Goal: Transaction & Acquisition: Purchase product/service

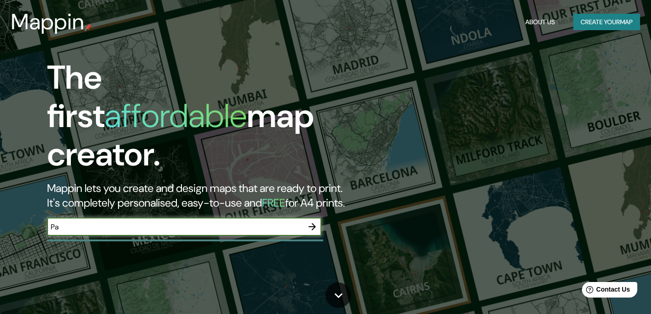
type input "P"
type input "concord"
click at [318, 217] on button "button" at bounding box center [312, 226] width 18 height 18
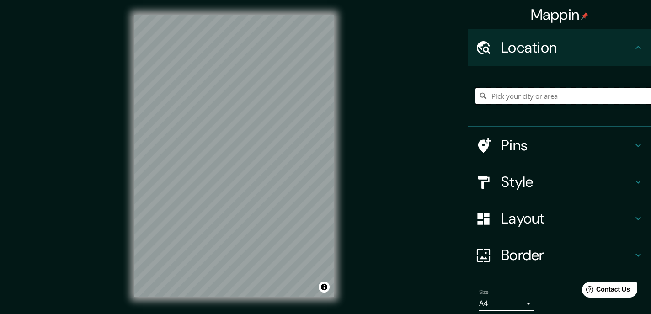
click at [526, 97] on input "Pick your city or area" at bounding box center [562, 96] width 175 height 16
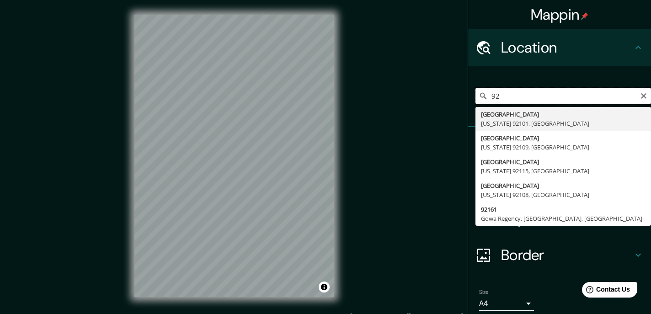
type input "9"
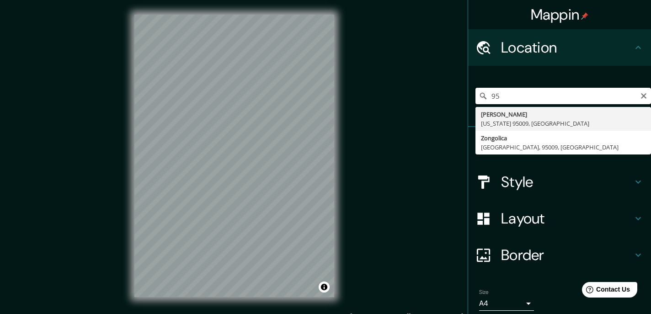
type input "9"
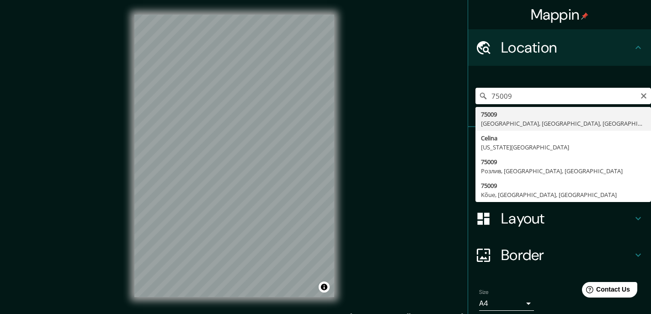
type input "75009, [GEOGRAPHIC_DATA], [GEOGRAPHIC_DATA], [GEOGRAPHIC_DATA]"
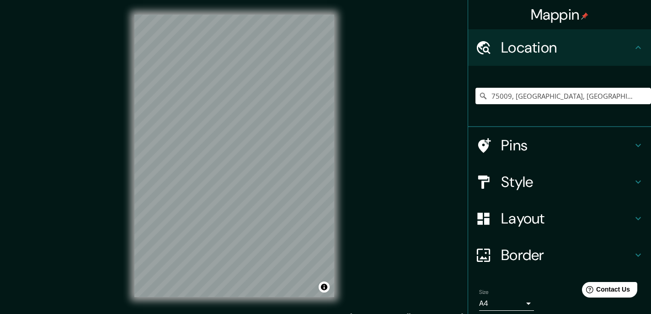
click at [512, 179] on h4 "Style" at bounding box center [567, 182] width 132 height 18
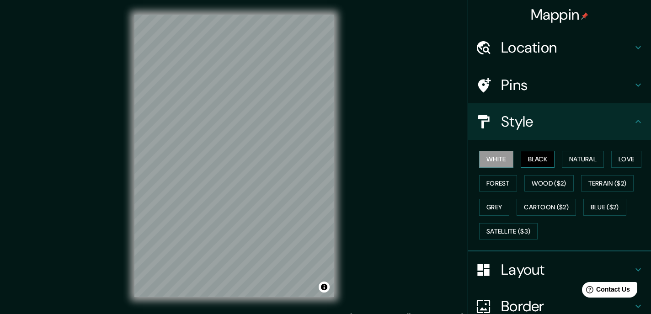
click at [532, 162] on button "Black" at bounding box center [537, 159] width 34 height 17
click at [505, 184] on button "Forest" at bounding box center [498, 183] width 38 height 17
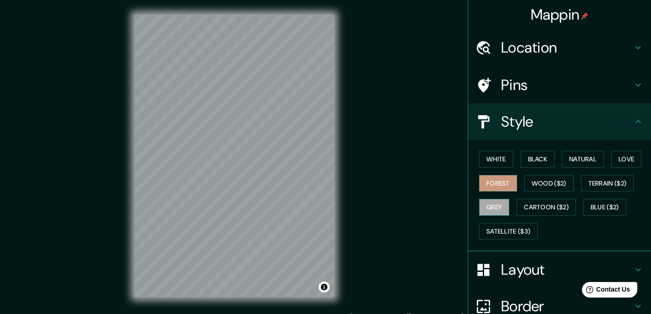
click at [509, 206] on button "Grey" at bounding box center [494, 207] width 30 height 17
click at [532, 203] on button "Cartoon ($2)" at bounding box center [545, 207] width 59 height 17
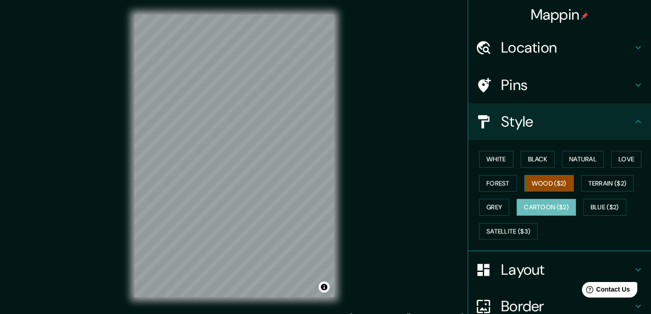
click at [546, 181] on button "Wood ($2)" at bounding box center [548, 183] width 49 height 17
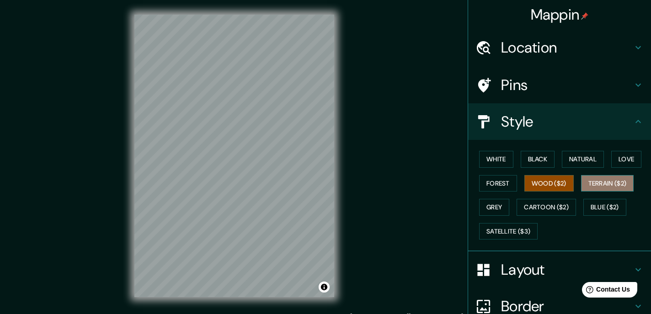
click at [592, 177] on button "Terrain ($2)" at bounding box center [607, 183] width 53 height 17
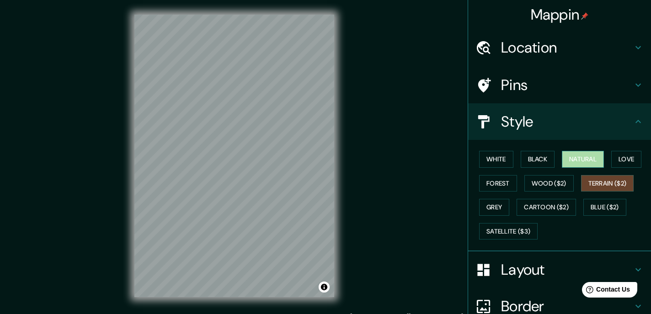
click at [574, 160] on button "Natural" at bounding box center [583, 159] width 42 height 17
click at [527, 298] on h4 "Border" at bounding box center [567, 306] width 132 height 18
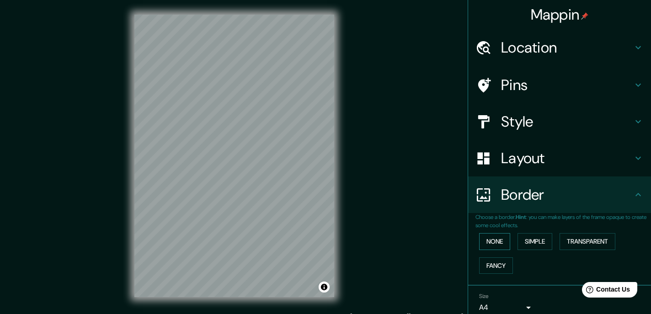
click at [504, 244] on button "None" at bounding box center [494, 241] width 31 height 17
click at [527, 243] on button "Simple" at bounding box center [534, 241] width 35 height 17
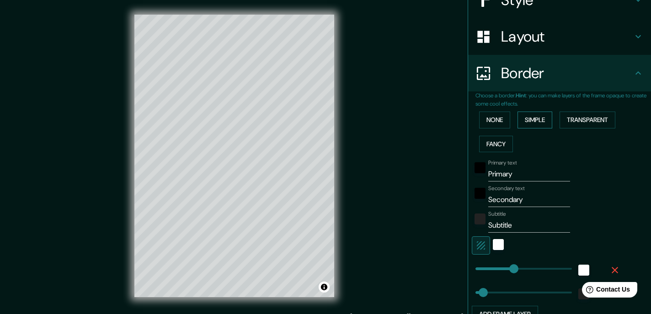
scroll to position [168, 0]
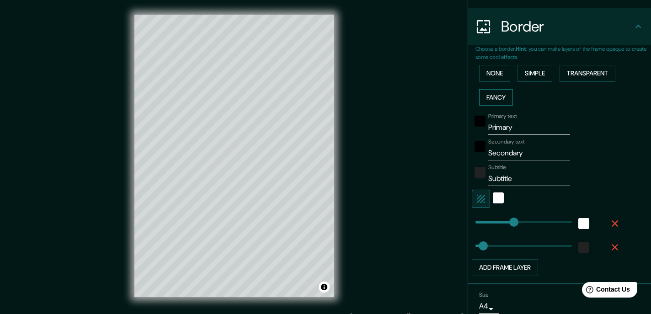
click at [497, 96] on button "Fancy" at bounding box center [496, 97] width 34 height 17
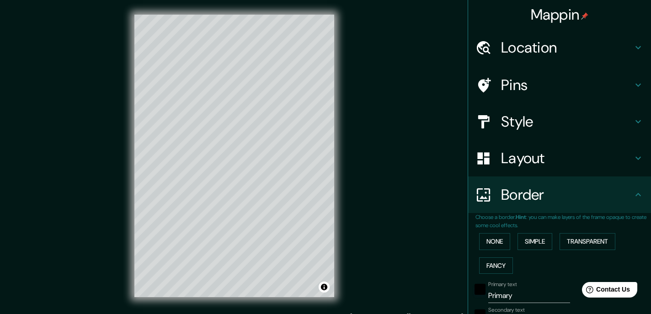
scroll to position [0, 0]
